Goal: Download file/media

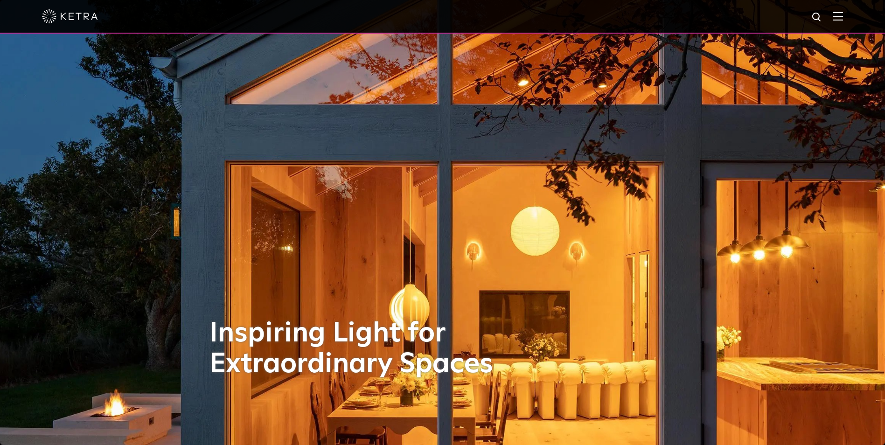
click at [843, 20] on img at bounding box center [837, 16] width 10 height 9
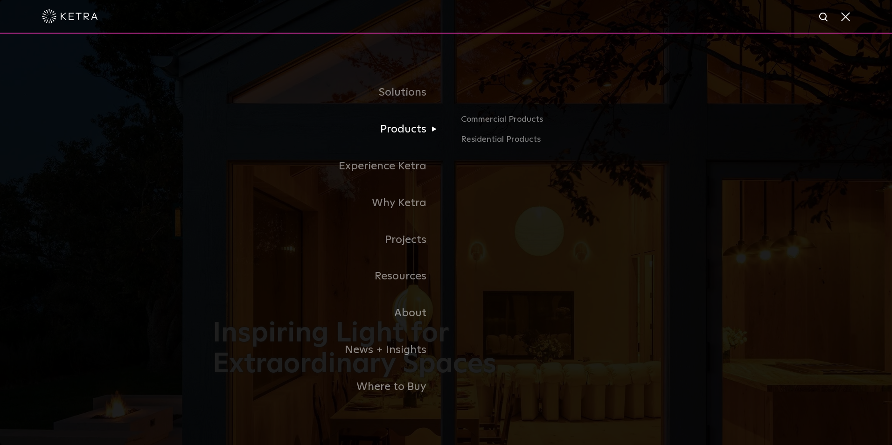
click at [416, 139] on link "Products" at bounding box center [329, 129] width 233 height 37
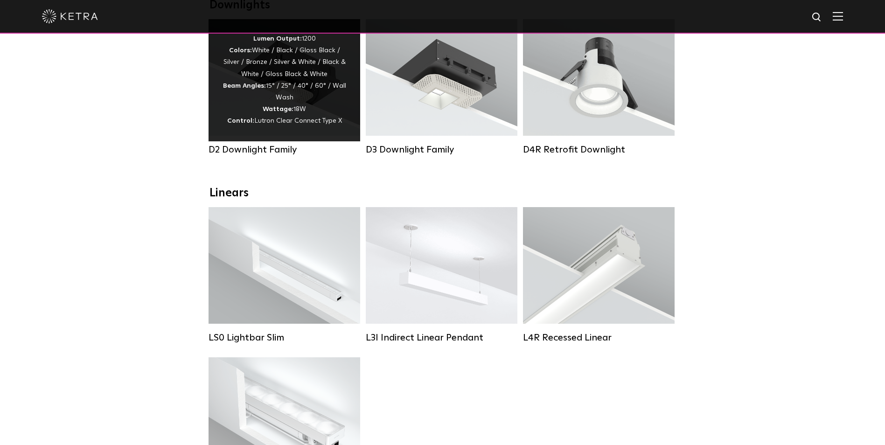
scroll to position [93, 0]
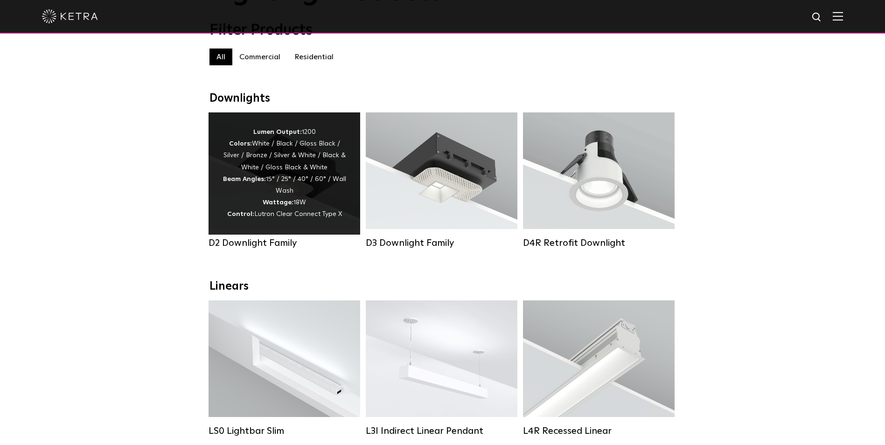
click at [290, 206] on strong "Wattage:" at bounding box center [278, 202] width 31 height 7
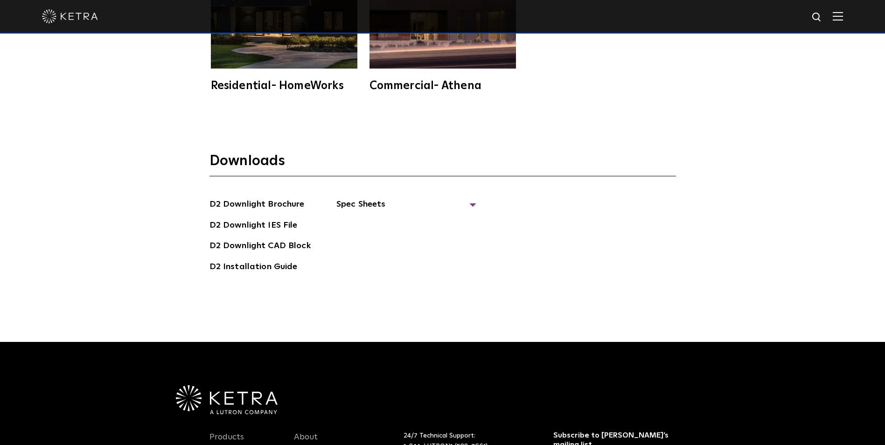
scroll to position [2603, 0]
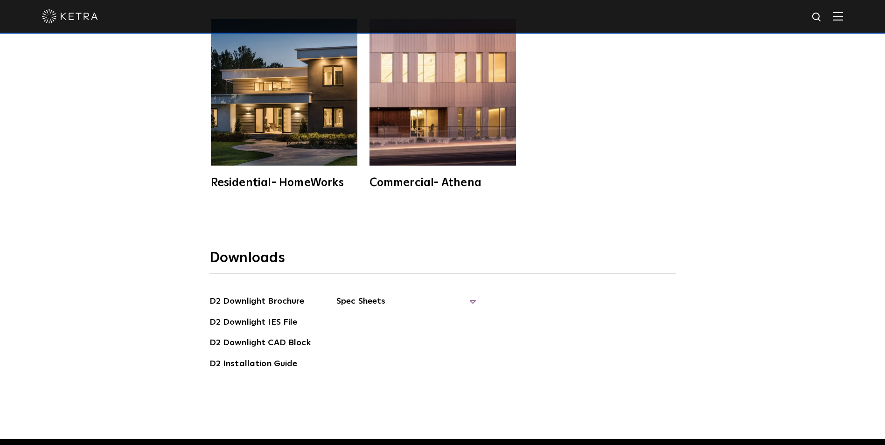
click at [464, 295] on span "Spec Sheets" at bounding box center [406, 305] width 140 height 21
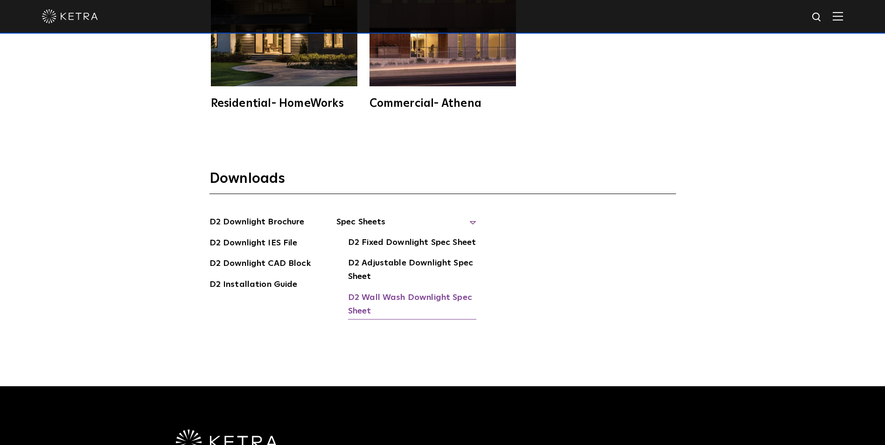
scroll to position [2696, 0]
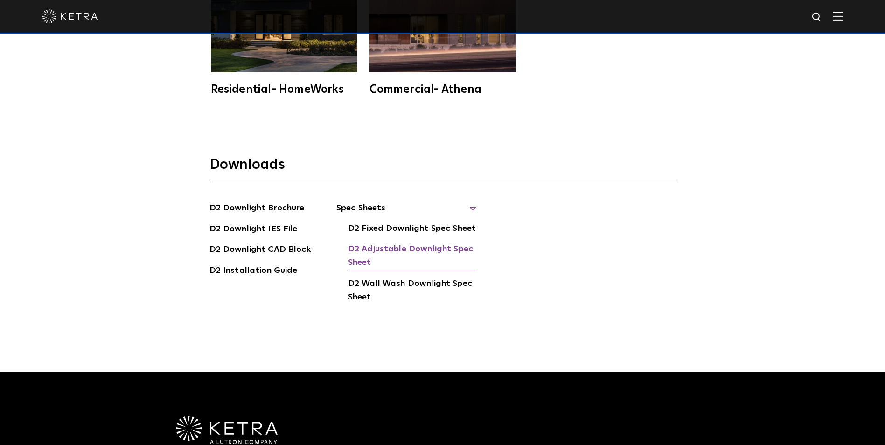
click at [385, 243] on link "D2 Adjustable Downlight Spec Sheet" at bounding box center [412, 257] width 128 height 28
